Goal: Ask a question

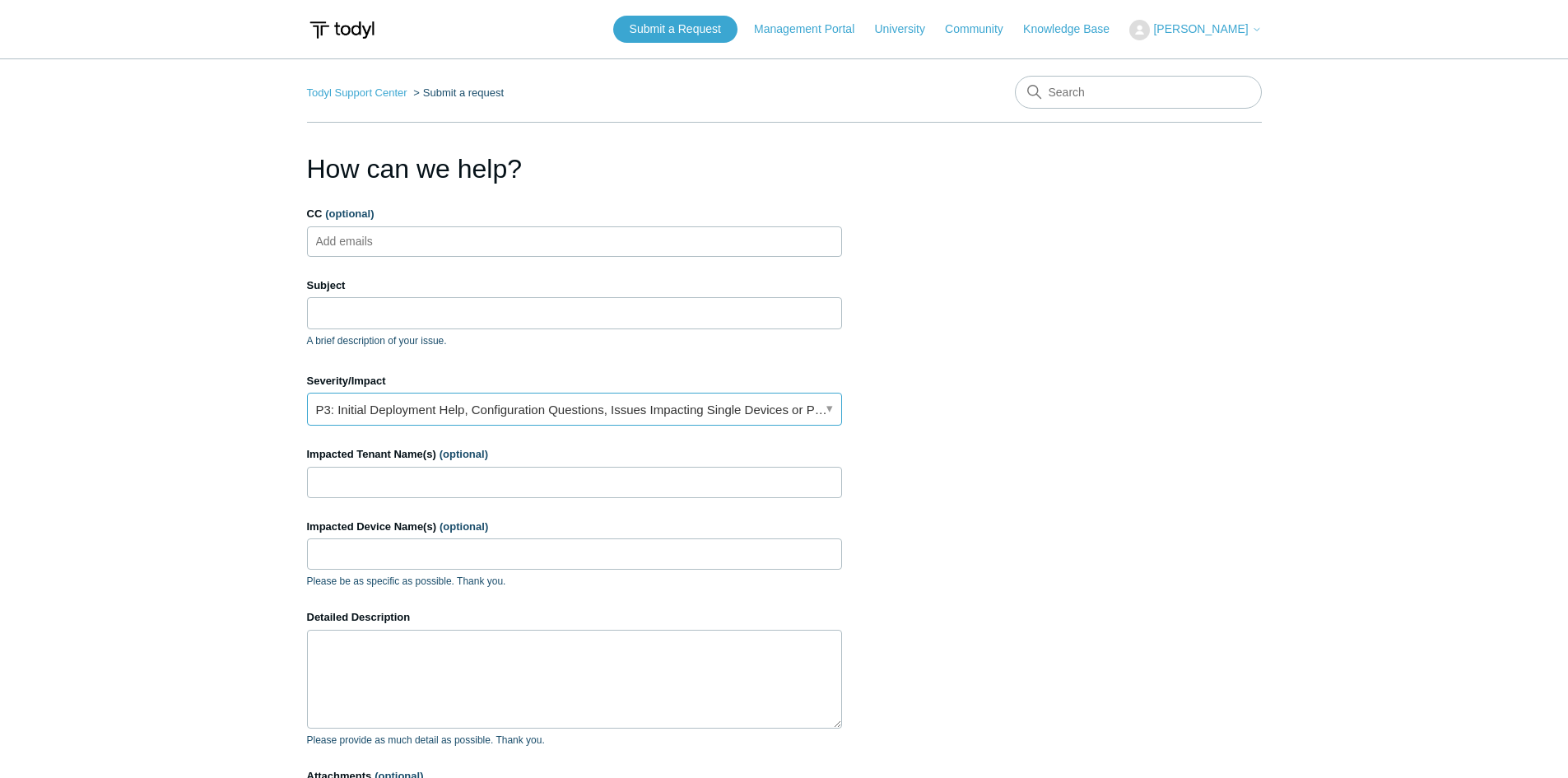
click at [822, 405] on link "P3: Initial Deployment Help, Configuration Questions, Issues Impacting Single D…" at bounding box center [574, 409] width 535 height 33
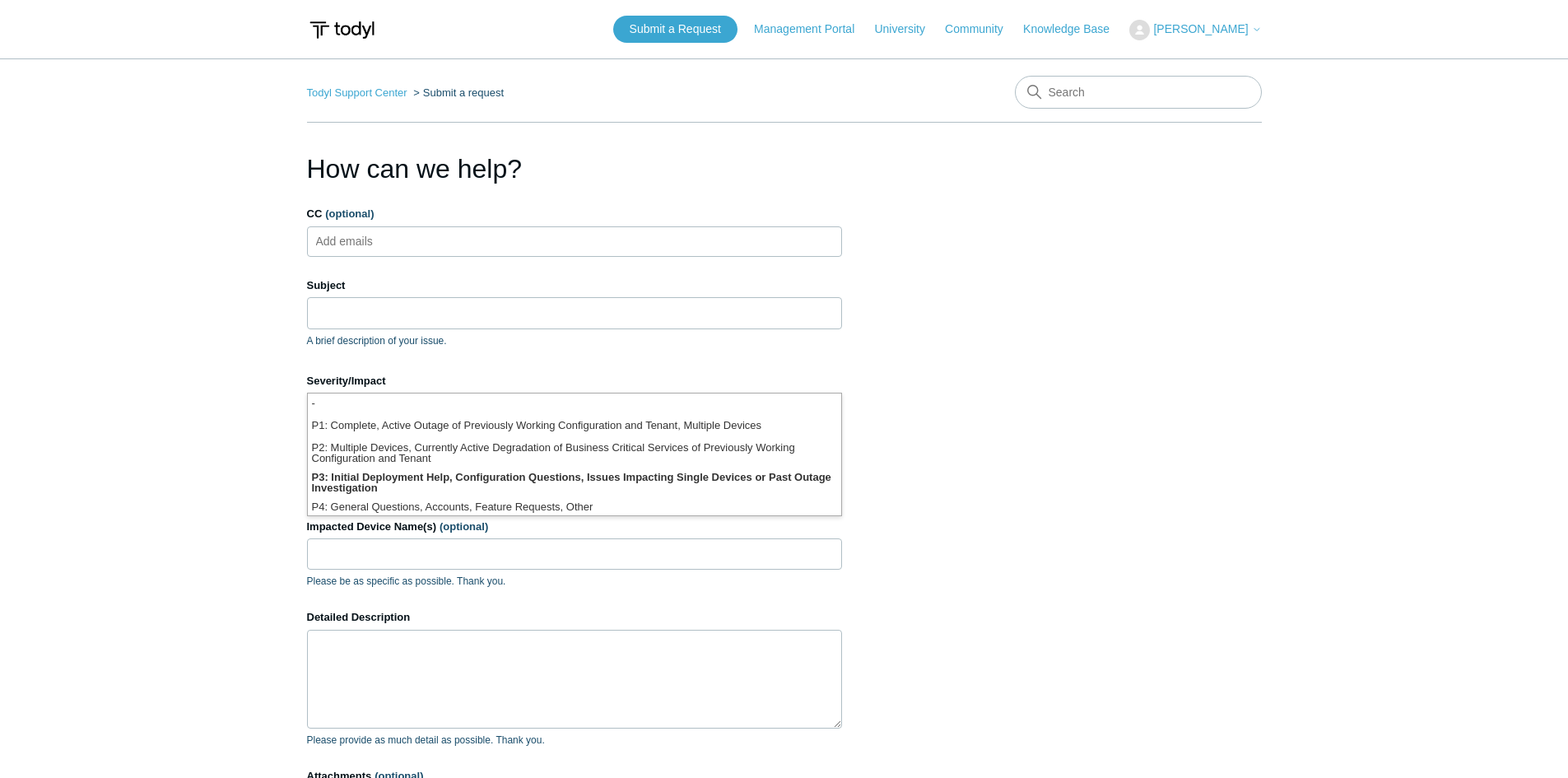
click at [951, 471] on section "How can we help? CC (optional) Add emails Subject A brief description of your i…" at bounding box center [784, 528] width 955 height 758
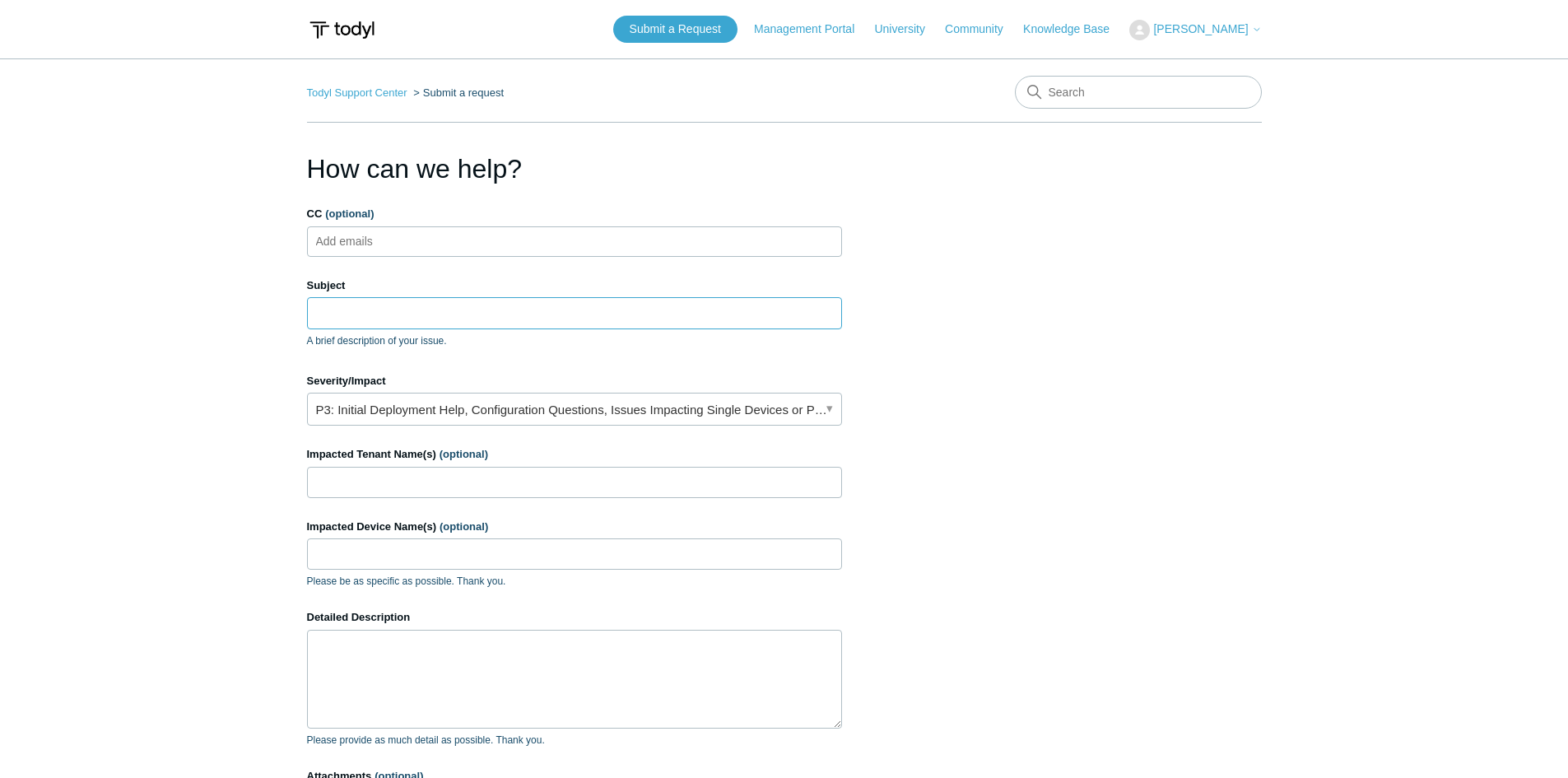
click at [391, 320] on input "Subject" at bounding box center [574, 312] width 535 height 31
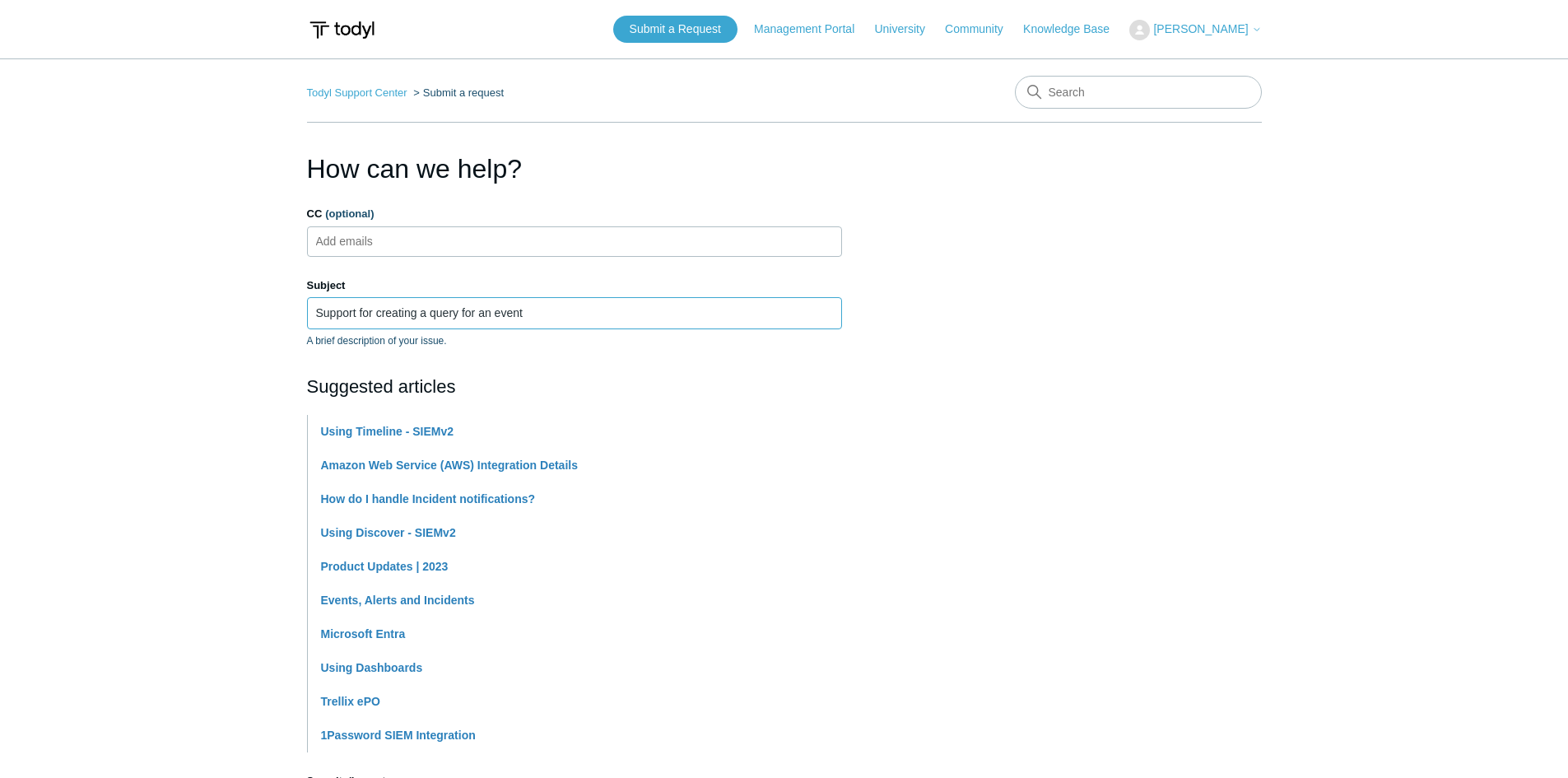
type input "Support for creating a query for an event"
click at [1188, 397] on section "How can we help? CC (optional) Add emails Subject Support for creating a query …" at bounding box center [784, 728] width 955 height 1159
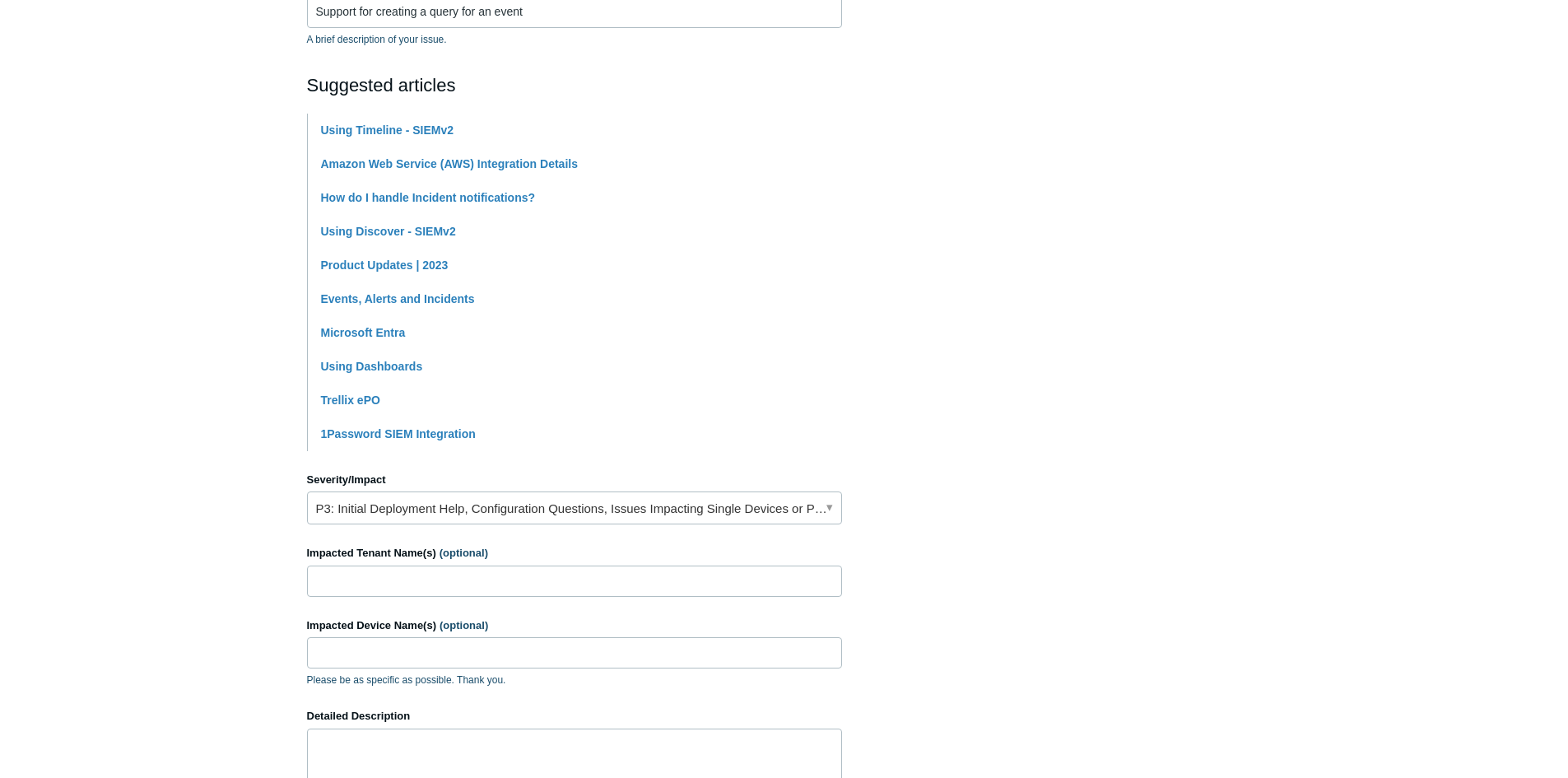
scroll to position [412, 0]
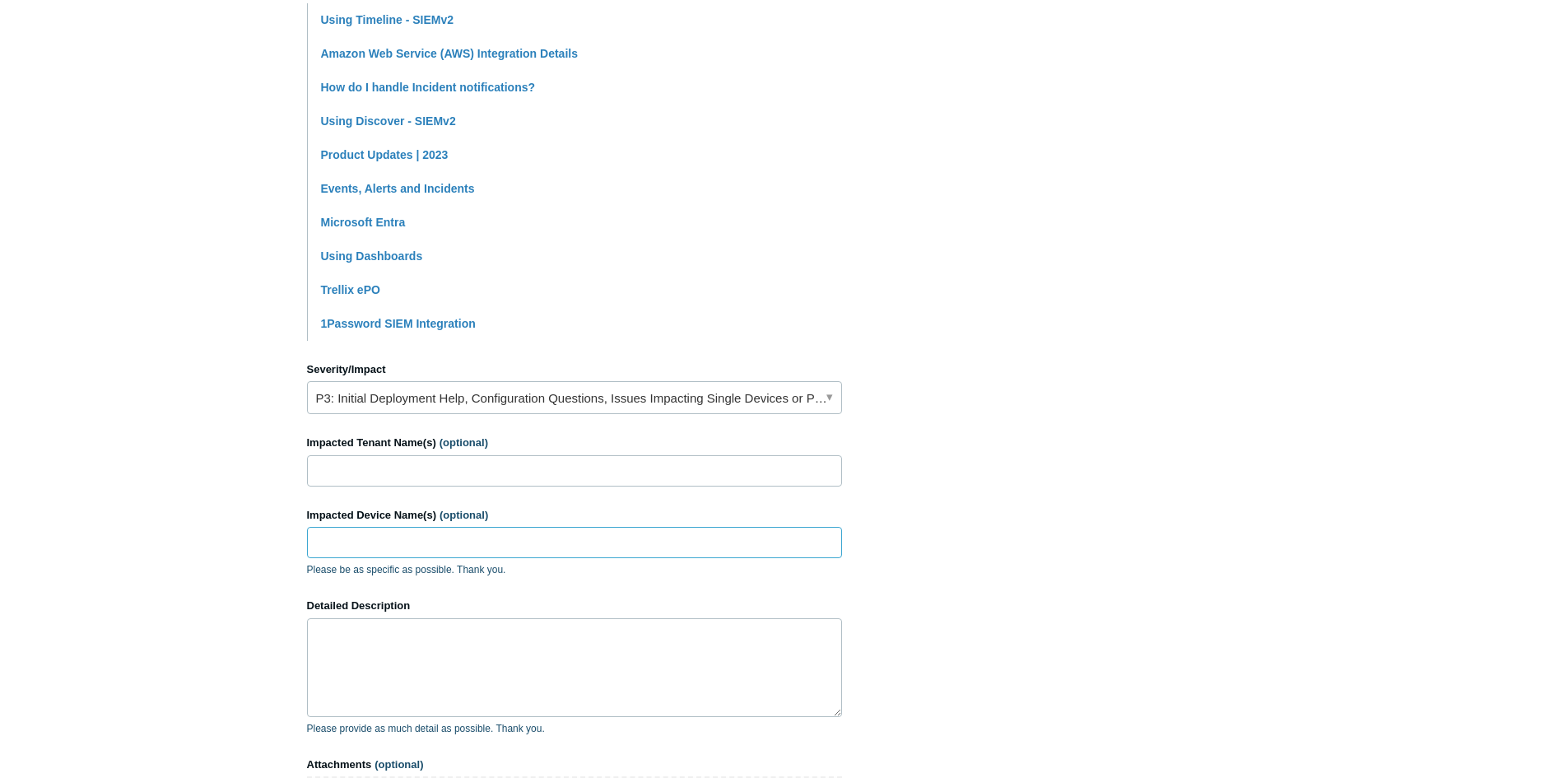
click at [466, 545] on input "Impacted Device Name(s) (optional)" at bounding box center [574, 542] width 535 height 31
type input "ELB-PF5BCW3G"
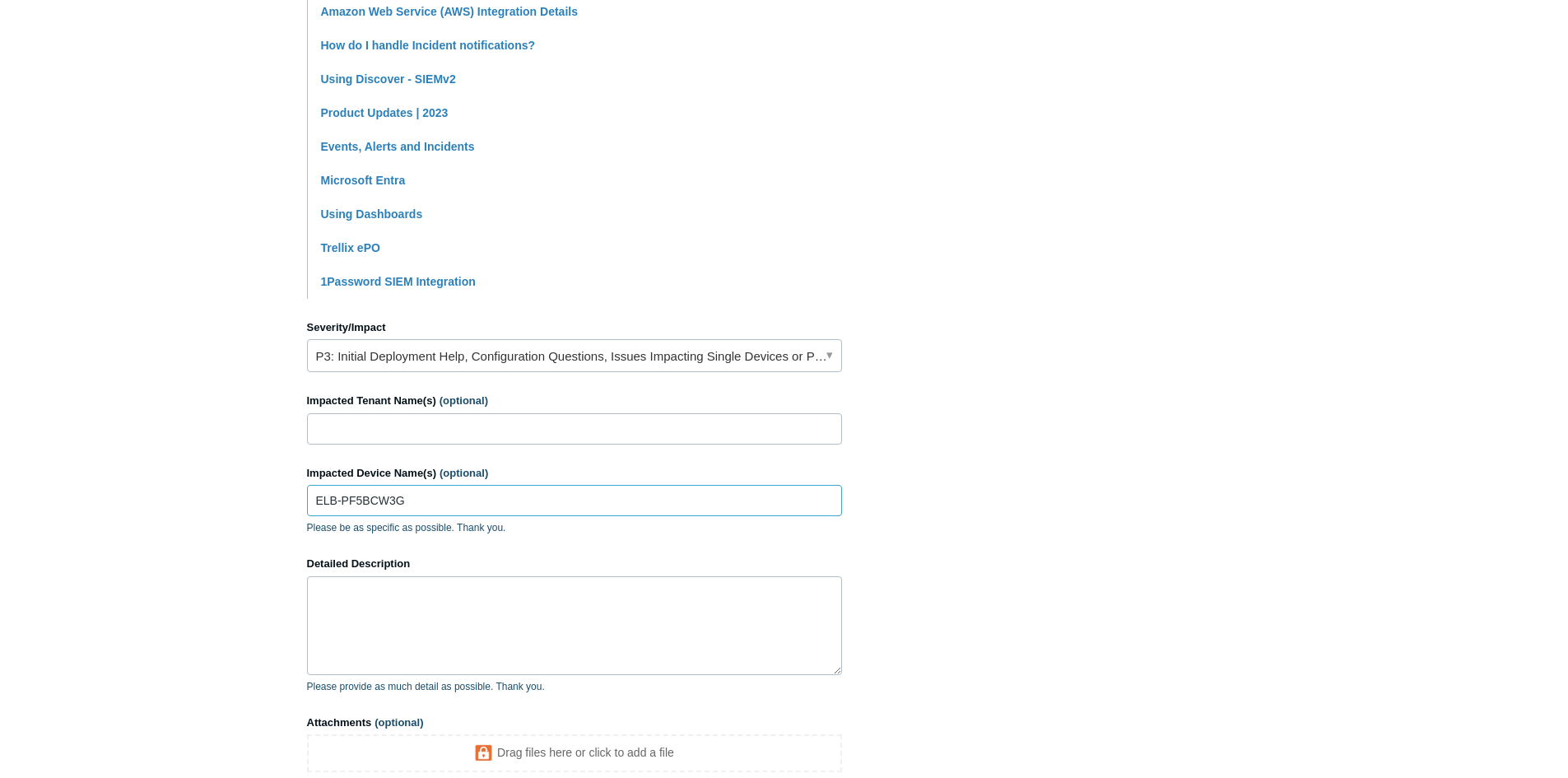
scroll to position [494, 0]
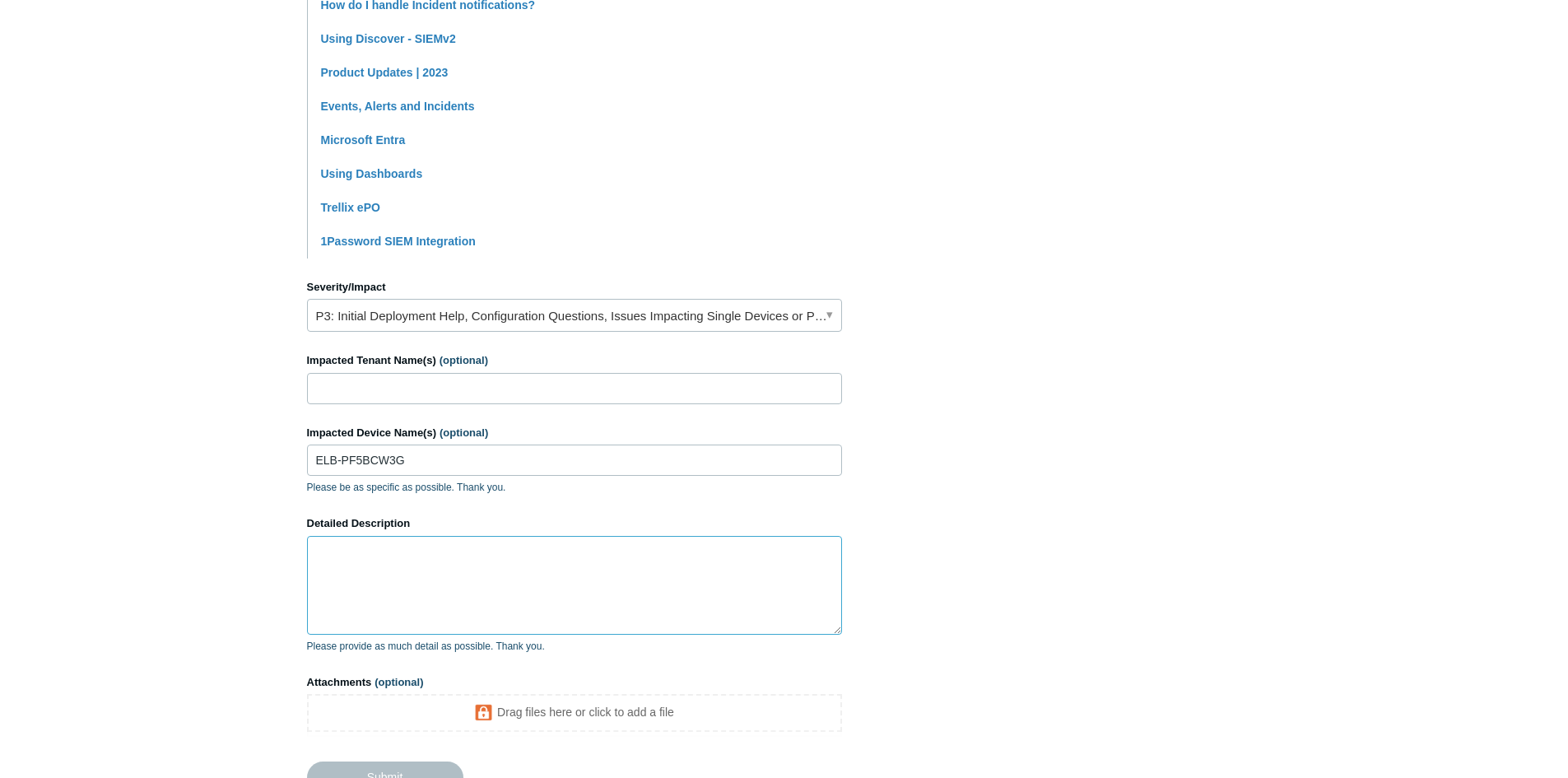
click at [437, 563] on textarea "Detailed Description" at bounding box center [574, 585] width 535 height 99
type textarea "i"
paste textarea "0005086746085402"
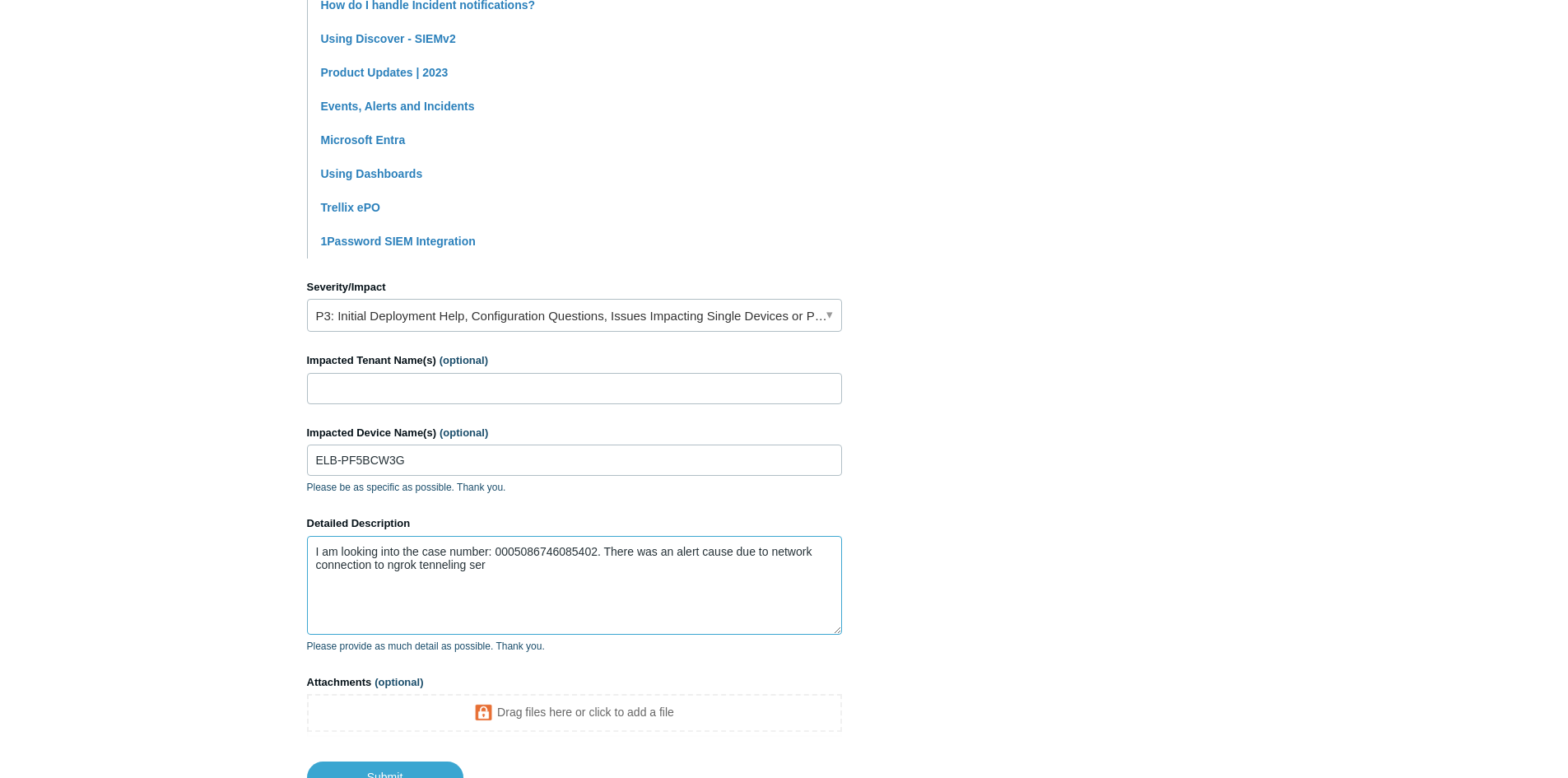
click at [440, 568] on textarea "I am looking into the case number: 0005086746085402. There was an alert cause d…" at bounding box center [574, 585] width 535 height 99
click at [496, 564] on textarea "I am looking into the case number: 0005086746085402. There was an alert cause d…" at bounding box center [574, 585] width 535 height 99
click at [455, 564] on textarea "I am looking into the case number: 0005086746085402. There was an alert cause d…" at bounding box center [574, 585] width 535 height 99
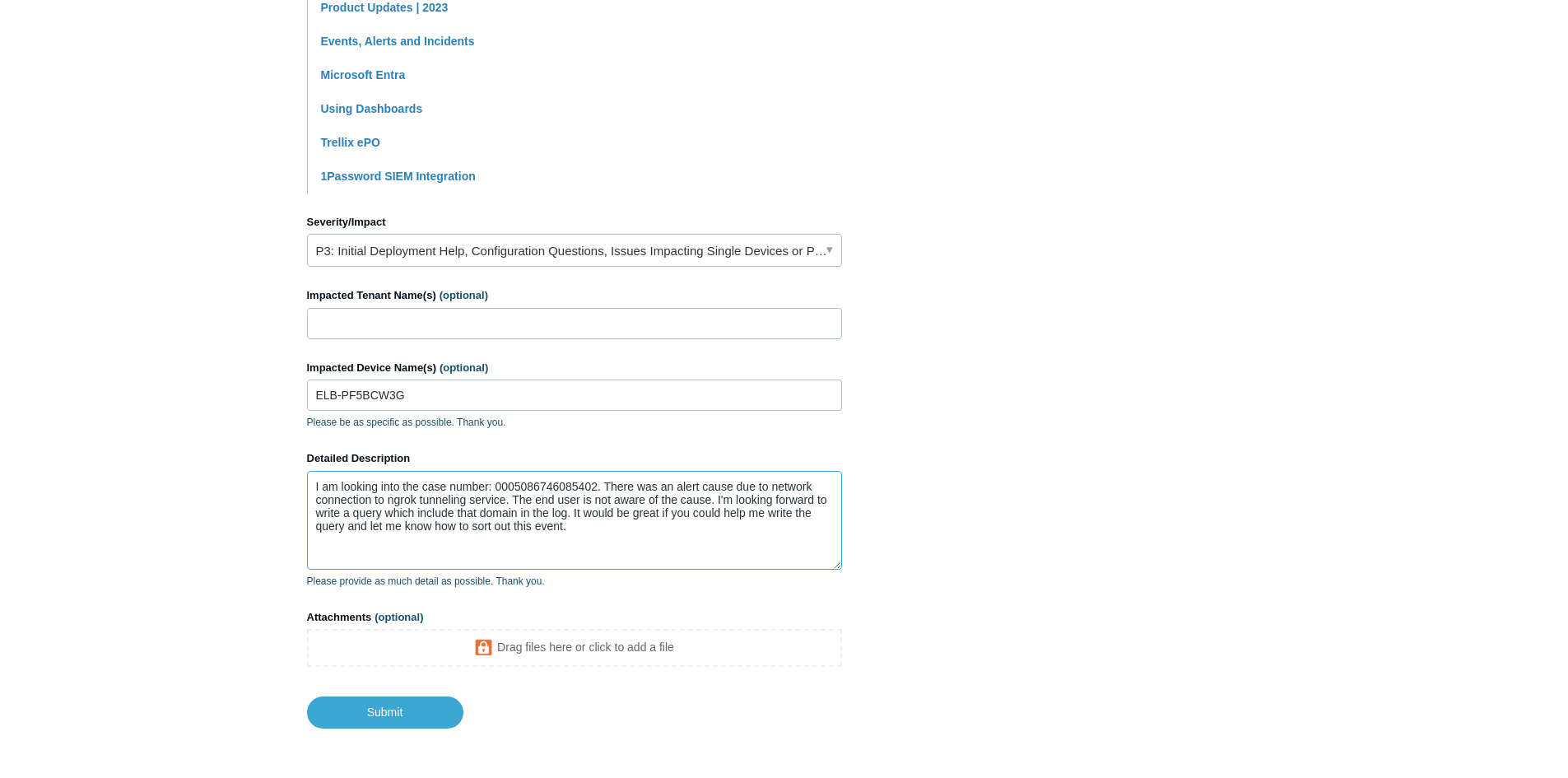
scroll to position [624, 0]
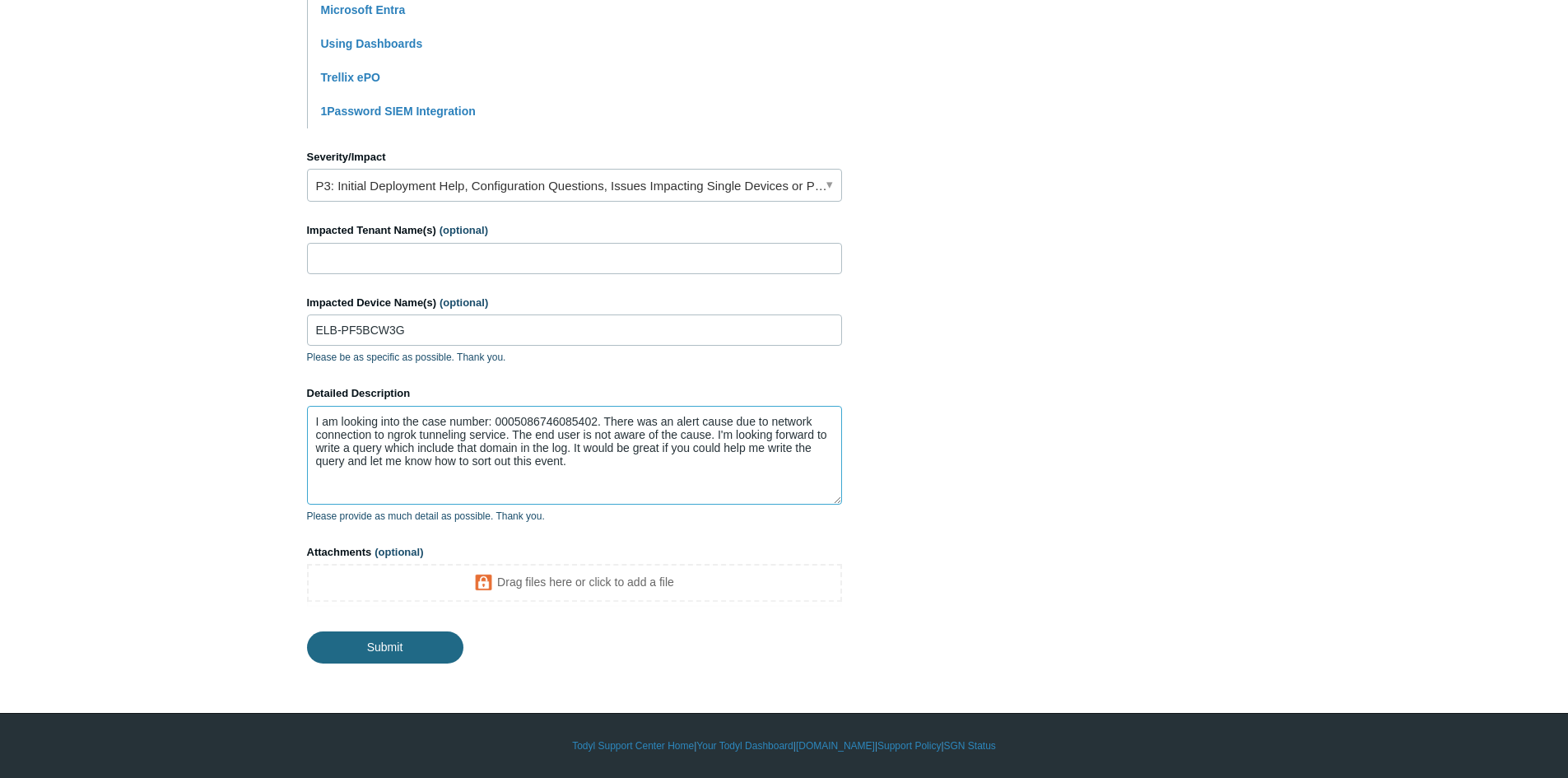
type textarea "I am looking into the case number: 0005086746085402. There was an alert cause d…"
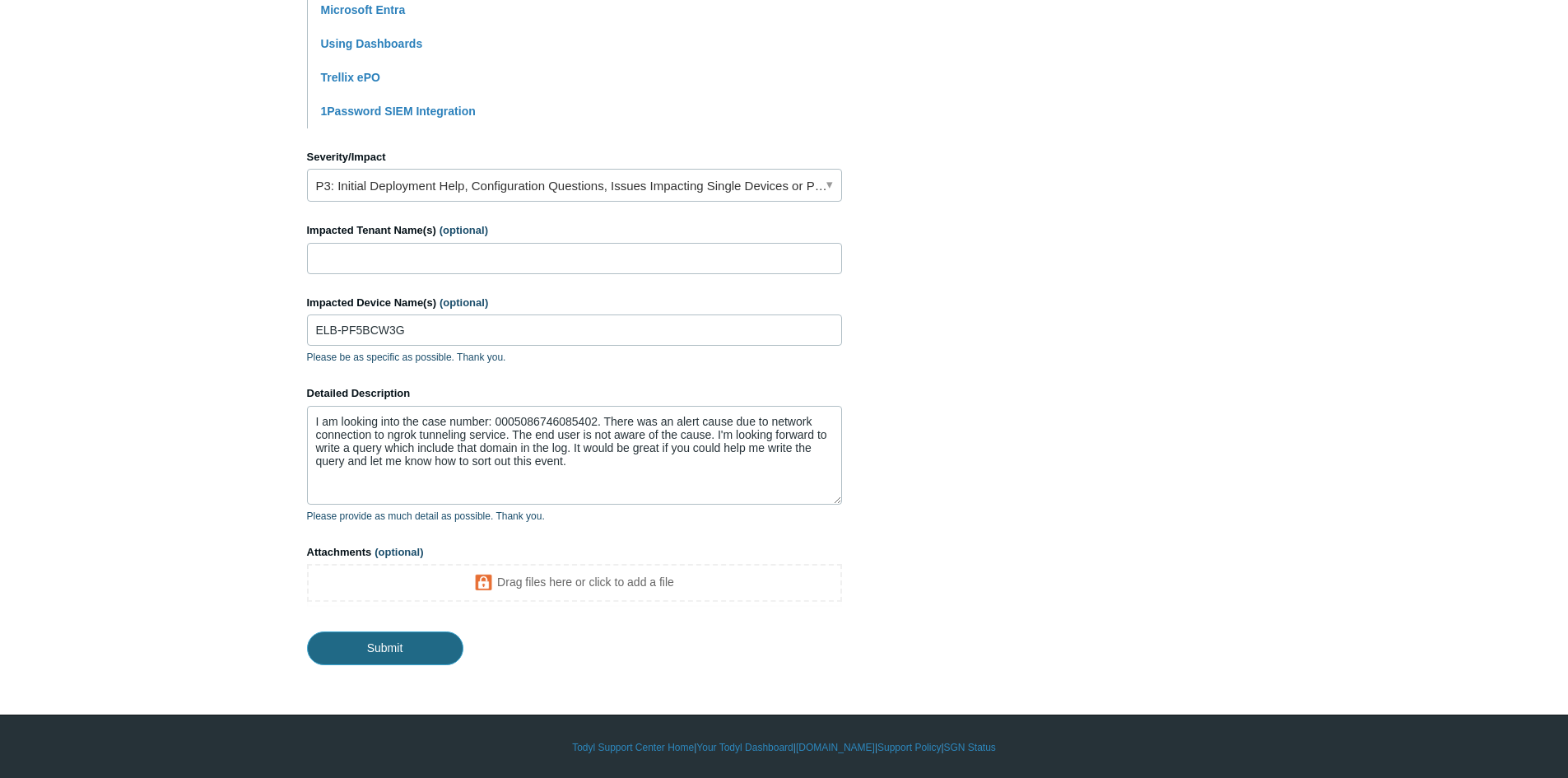
click at [397, 653] on input "Submit" at bounding box center [385, 647] width 156 height 33
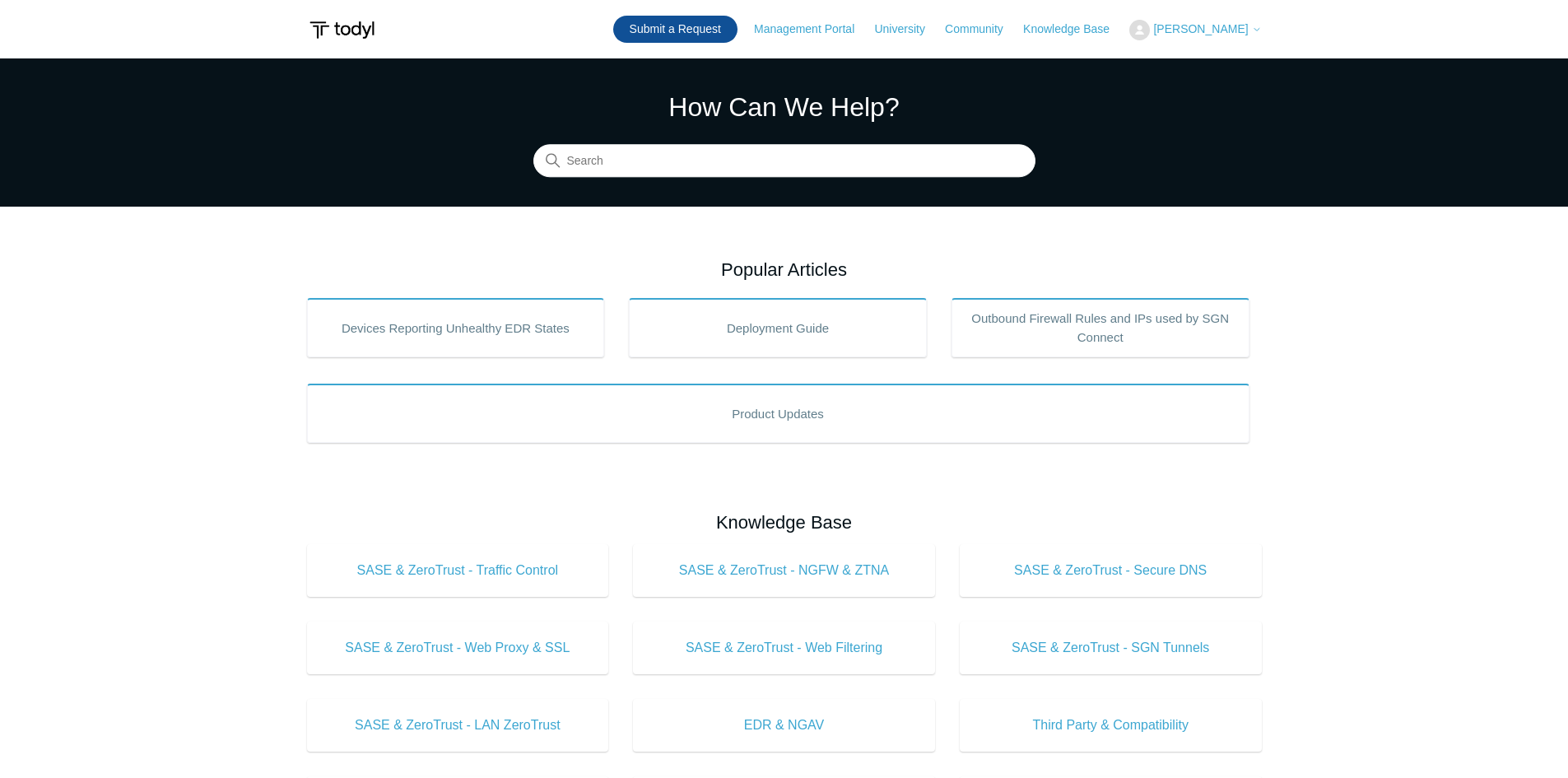
click at [674, 32] on link "Submit a Request" at bounding box center [675, 29] width 124 height 27
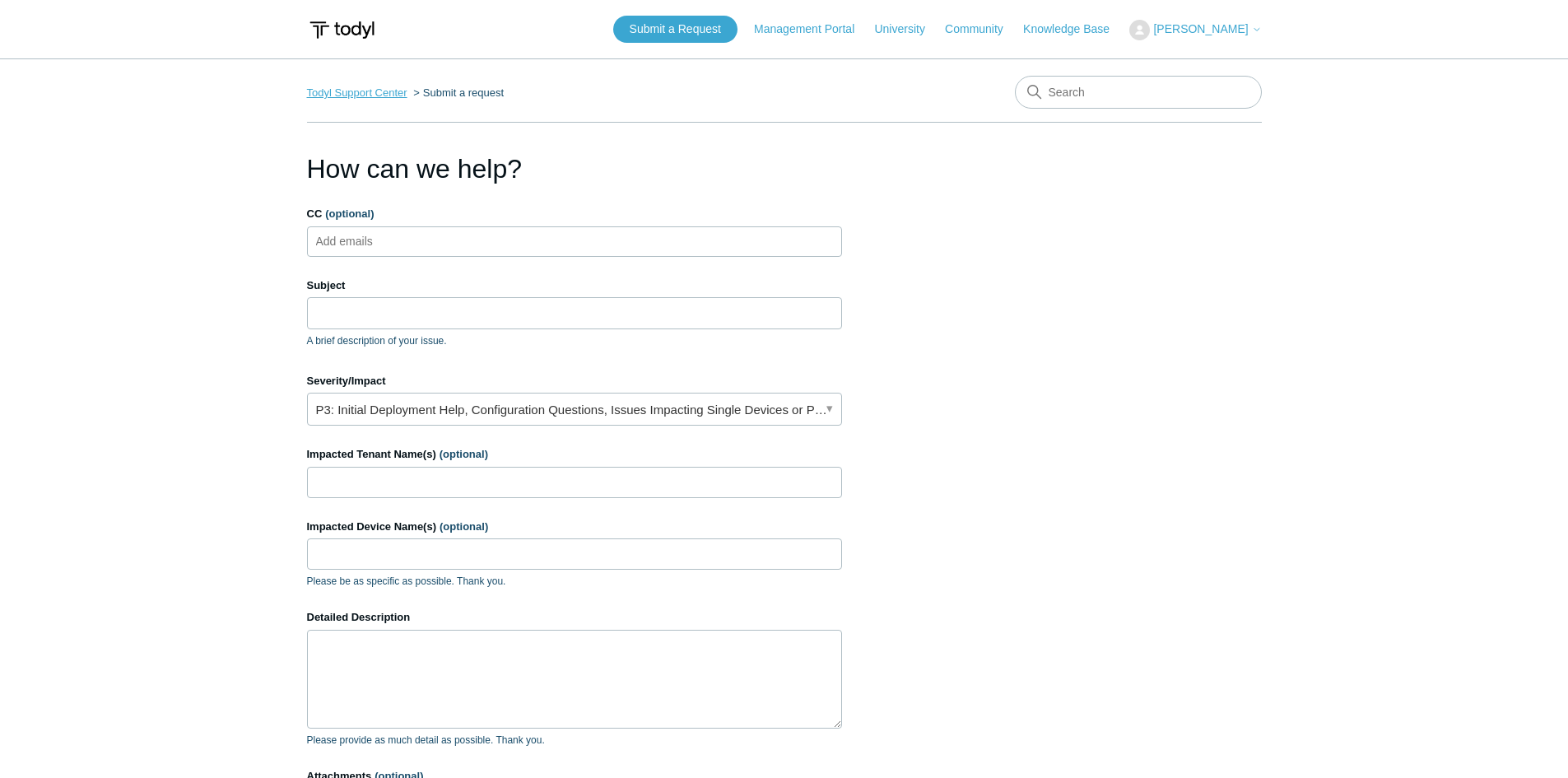
click at [377, 94] on link "Todyl Support Center" at bounding box center [356, 92] width 101 height 12
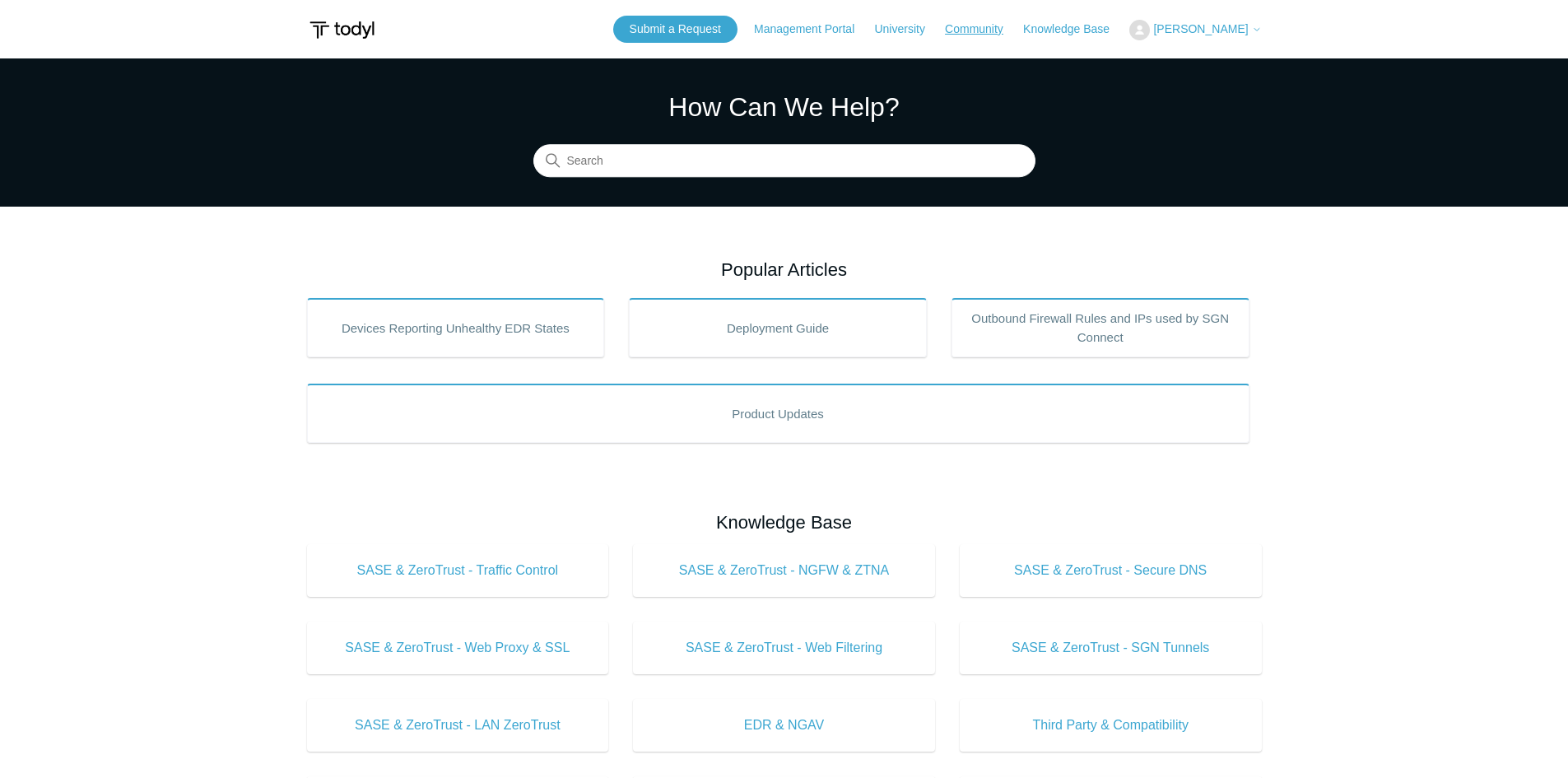
click at [998, 23] on link "Community" at bounding box center [983, 29] width 75 height 17
click at [1225, 32] on span "[PERSON_NAME]" at bounding box center [1200, 29] width 95 height 13
click at [1230, 55] on link "My Support Requests" at bounding box center [1211, 64] width 161 height 29
click at [1196, 34] on span "[PERSON_NAME]" at bounding box center [1200, 29] width 95 height 13
click at [1186, 63] on link "My Support Requests" at bounding box center [1211, 64] width 161 height 29
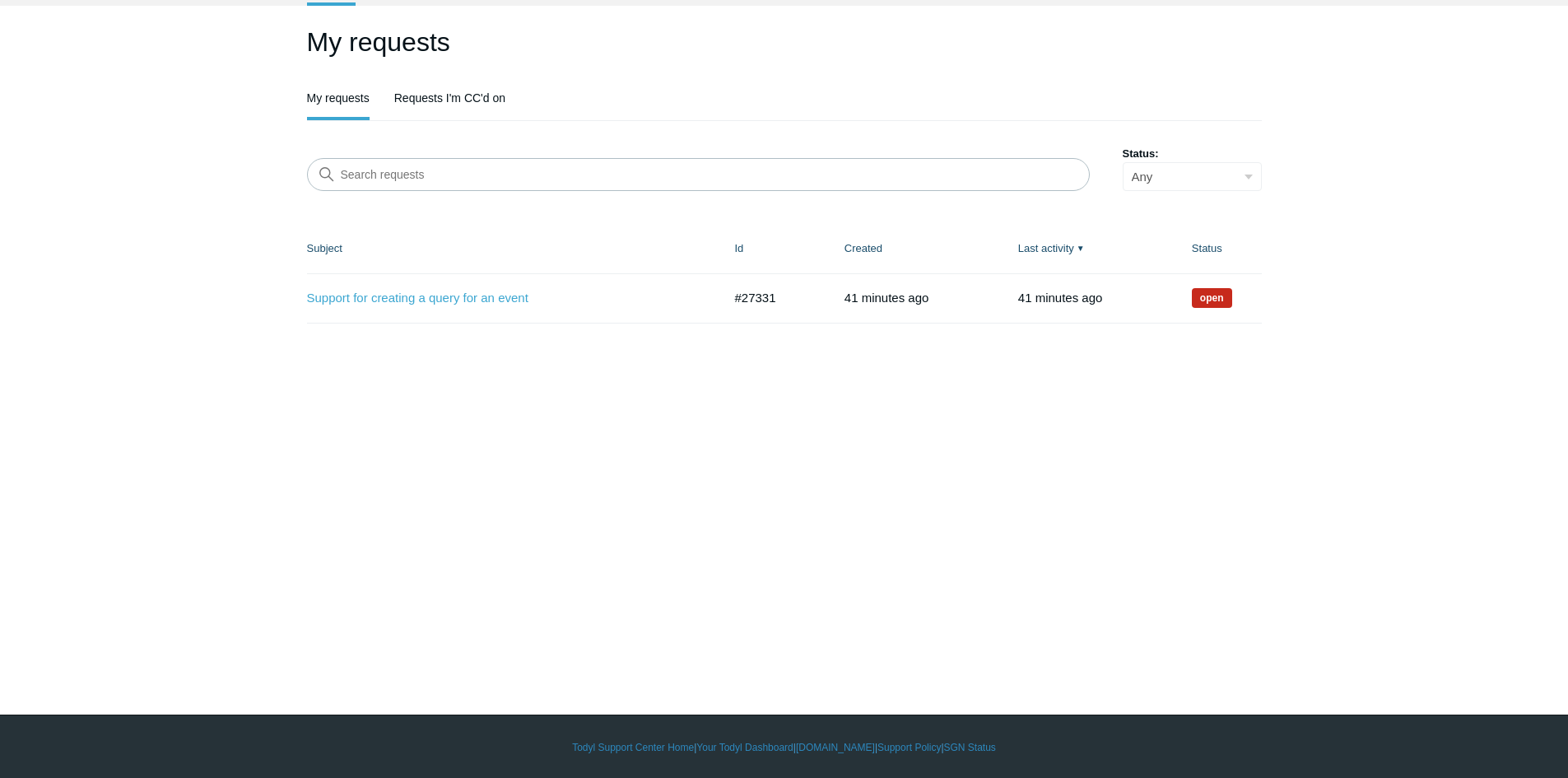
scroll to position [96, 0]
